Goal: Check status: Check status

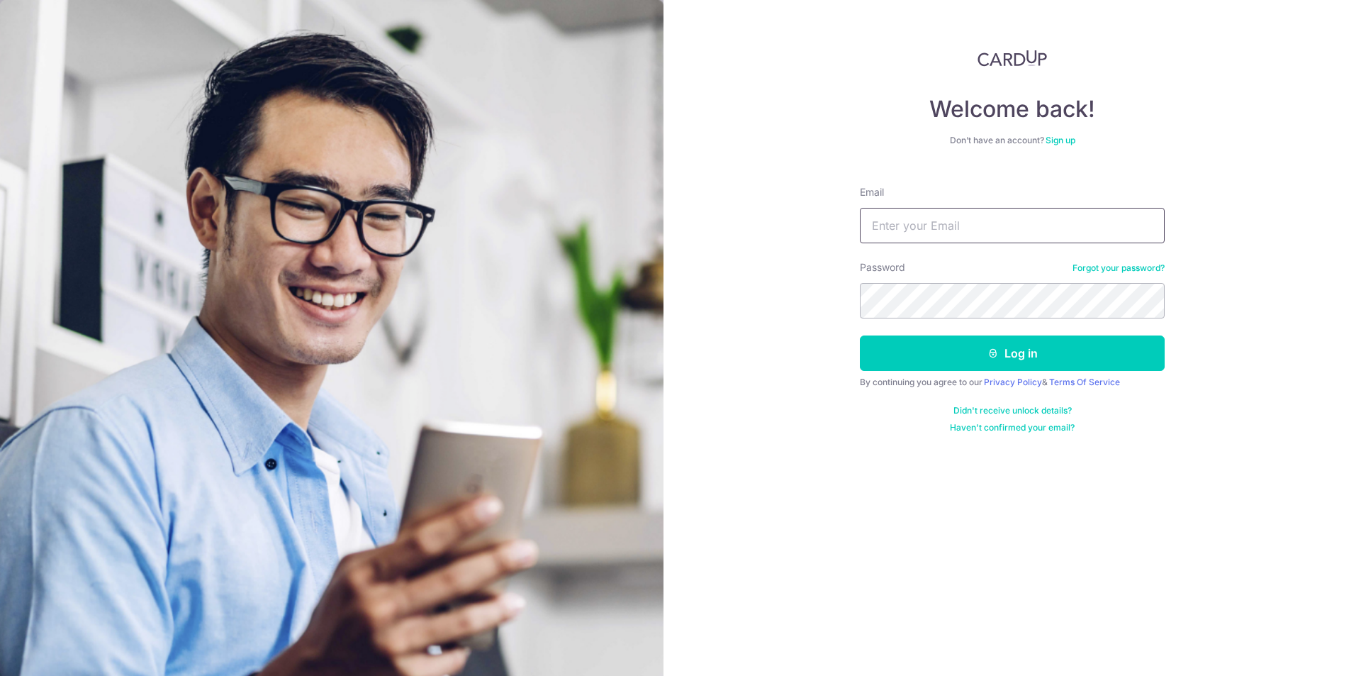
click at [884, 216] on input "Email" at bounding box center [1012, 225] width 305 height 35
type input "[EMAIL_ADDRESS][DOMAIN_NAME]"
click at [934, 348] on button "Log in" at bounding box center [1012, 352] width 305 height 35
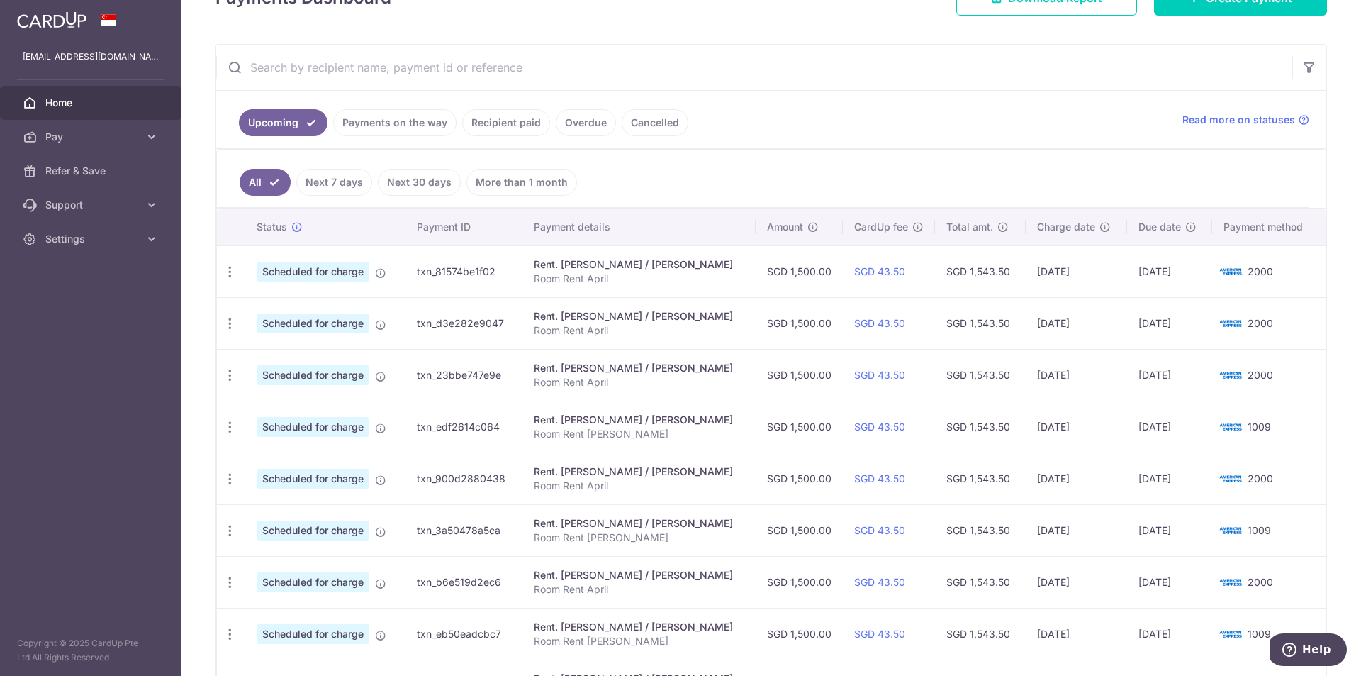
click at [391, 119] on body "[EMAIL_ADDRESS][DOMAIN_NAME] Home Pay Payments Recipients Cards Refer & Save Su…" at bounding box center [680, 338] width 1361 height 676
click at [389, 125] on link "Payments on the way" at bounding box center [394, 122] width 123 height 27
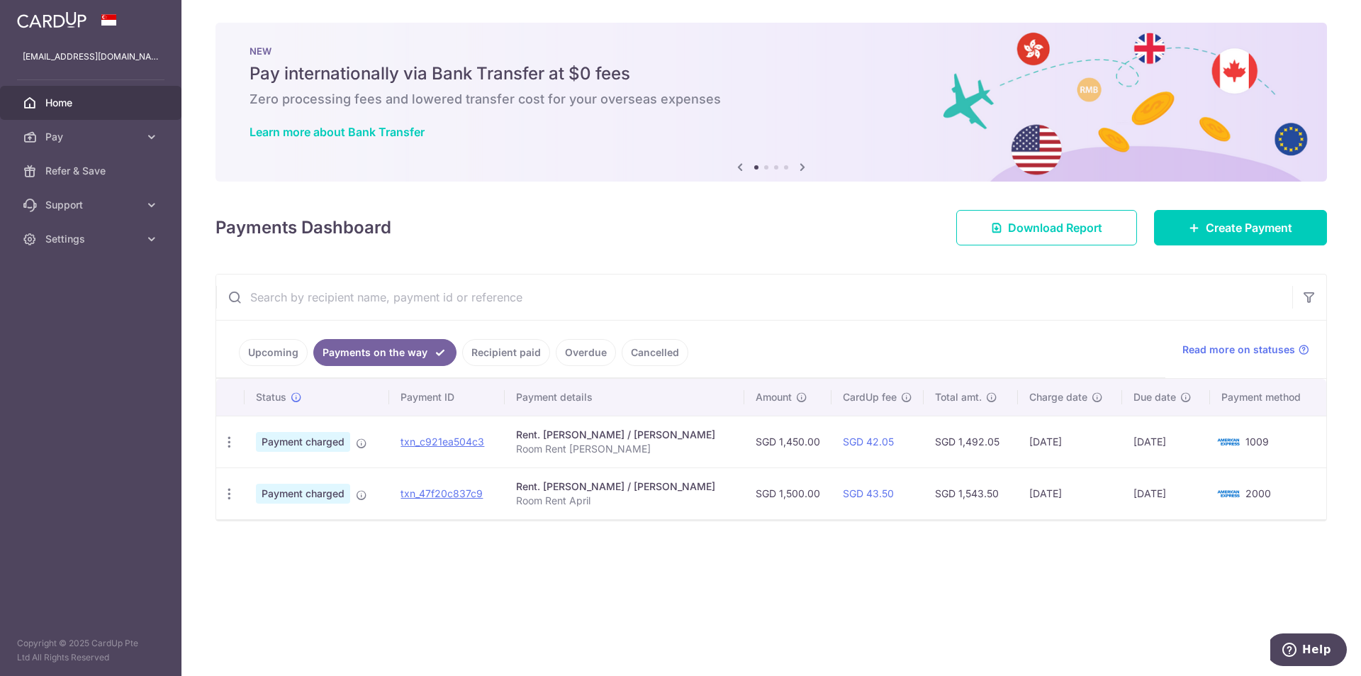
click at [264, 350] on link "Upcoming" at bounding box center [273, 352] width 69 height 27
